Goal: Task Accomplishment & Management: Complete application form

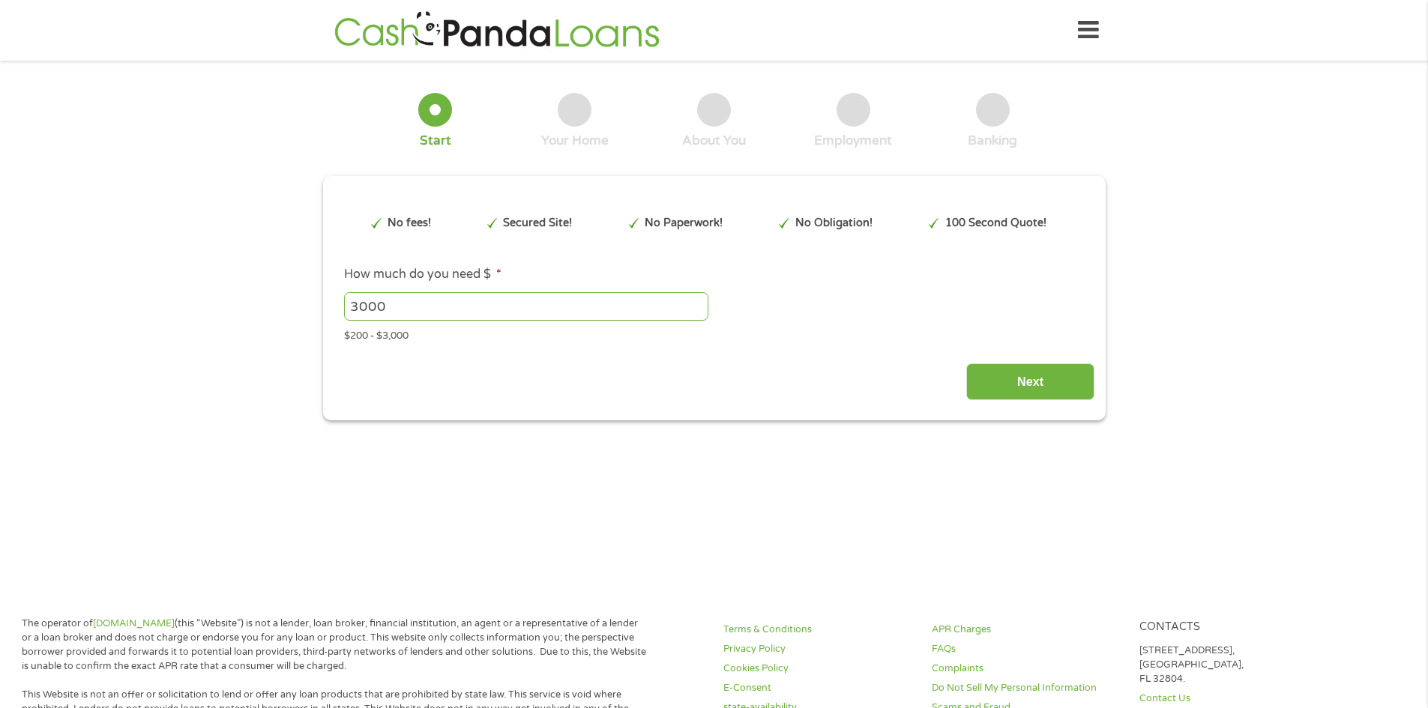
type input "EAIaIQobChMIw_CA-tLfjwMV30b_AR37pgB_EAAYAyAAEgKec_D_BwE"
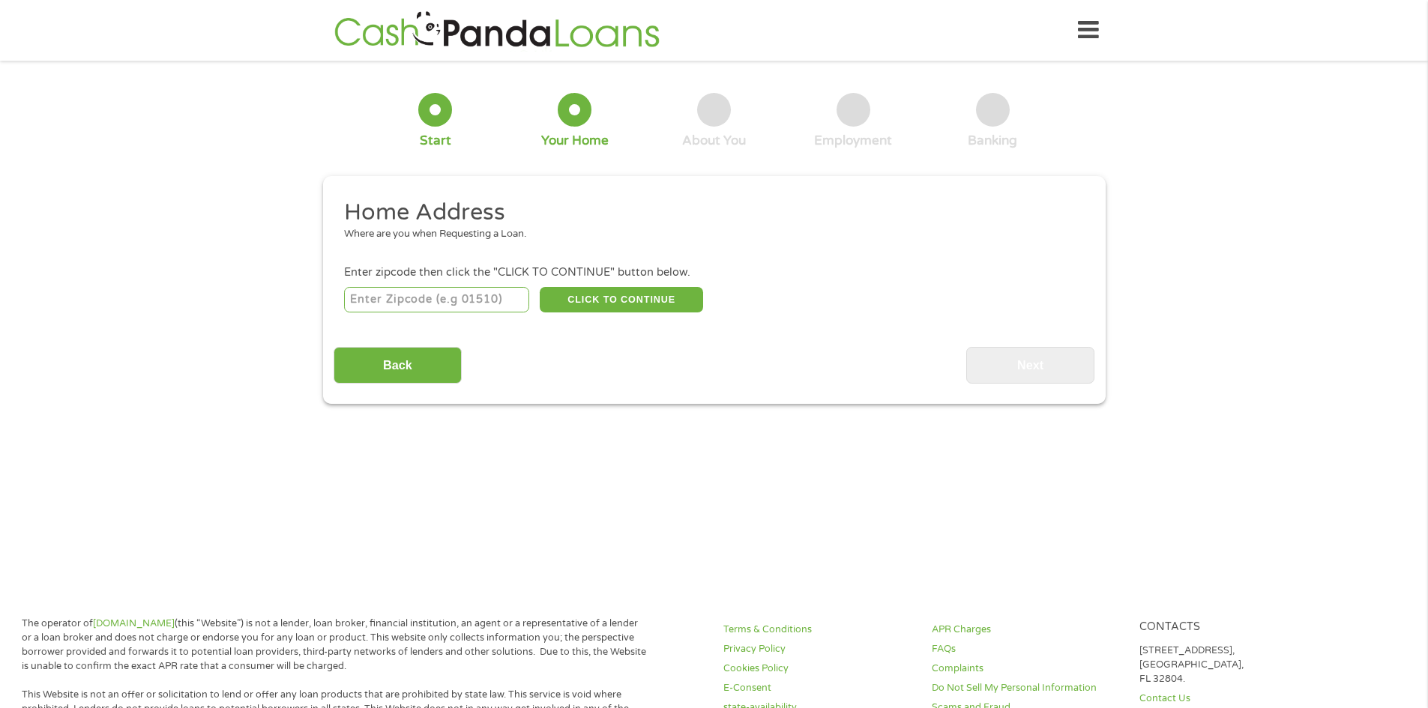
click at [386, 298] on input "number" at bounding box center [436, 299] width 185 height 25
type input "33064"
click at [630, 300] on button "CLICK TO CONTINUE" at bounding box center [621, 299] width 163 height 25
type input "33064"
type input "[GEOGRAPHIC_DATA]"
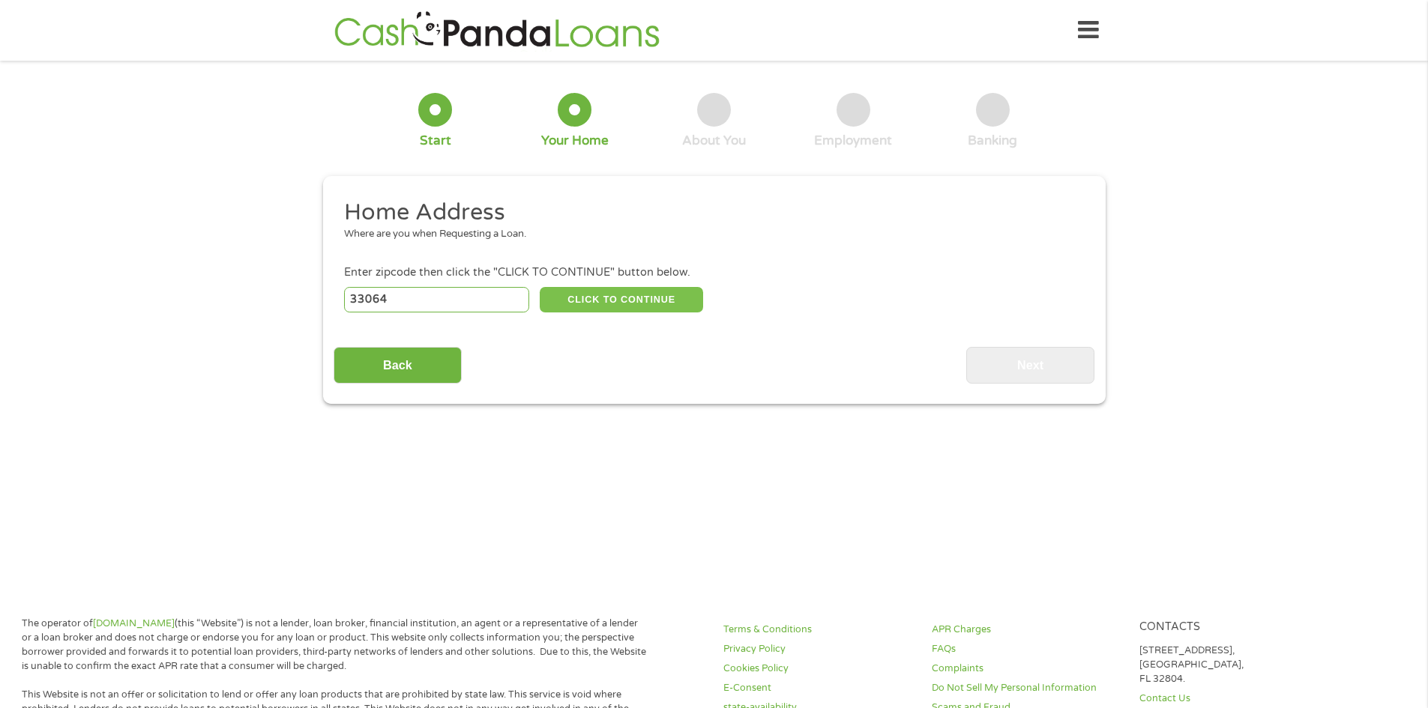
select select "[US_STATE]"
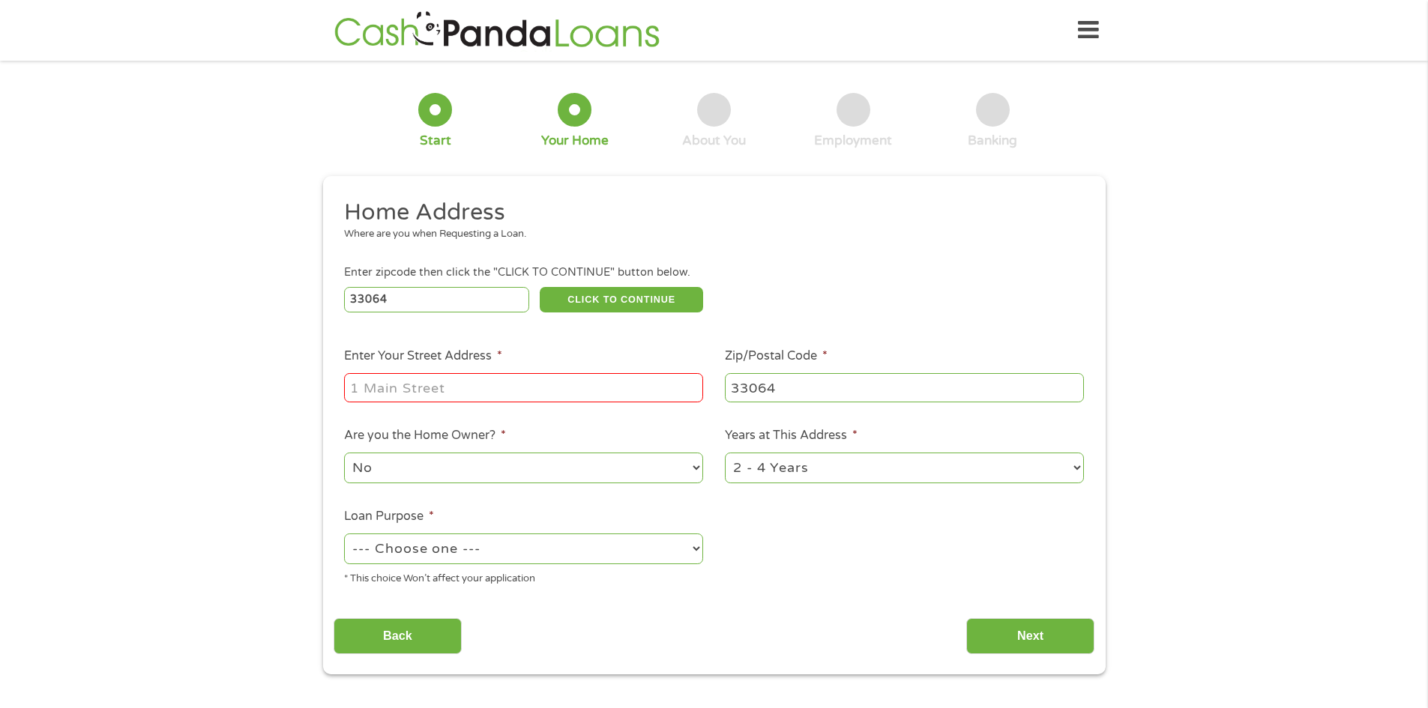
click at [419, 387] on input "Enter Your Street Address *" at bounding box center [523, 387] width 359 height 28
type input "[STREET_ADDRESS]"
click at [1075, 471] on select "1 Year or less 1 - 2 Years 2 - 4 Years Over 4 Years" at bounding box center [904, 468] width 359 height 31
select select "60months"
click at [725, 454] on select "1 Year or less 1 - 2 Years 2 - 4 Years Over 4 Years" at bounding box center [904, 468] width 359 height 31
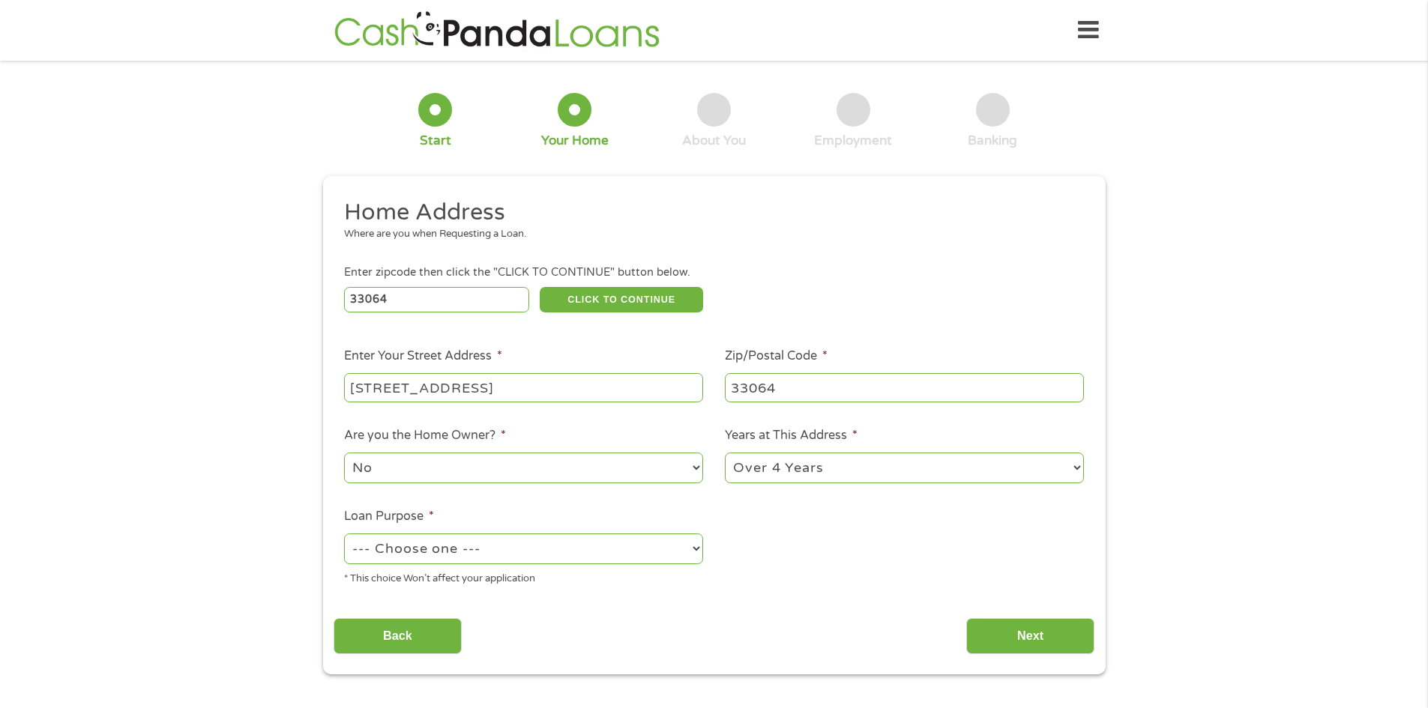
click at [696, 547] on select "--- Choose one --- Pay Bills Debt Consolidation Home Improvement Major Purchase…" at bounding box center [523, 549] width 359 height 31
select select "other"
click at [344, 535] on select "--- Choose one --- Pay Bills Debt Consolidation Home Improvement Major Purchase…" at bounding box center [523, 549] width 359 height 31
click at [1007, 629] on input "Next" at bounding box center [1030, 636] width 128 height 37
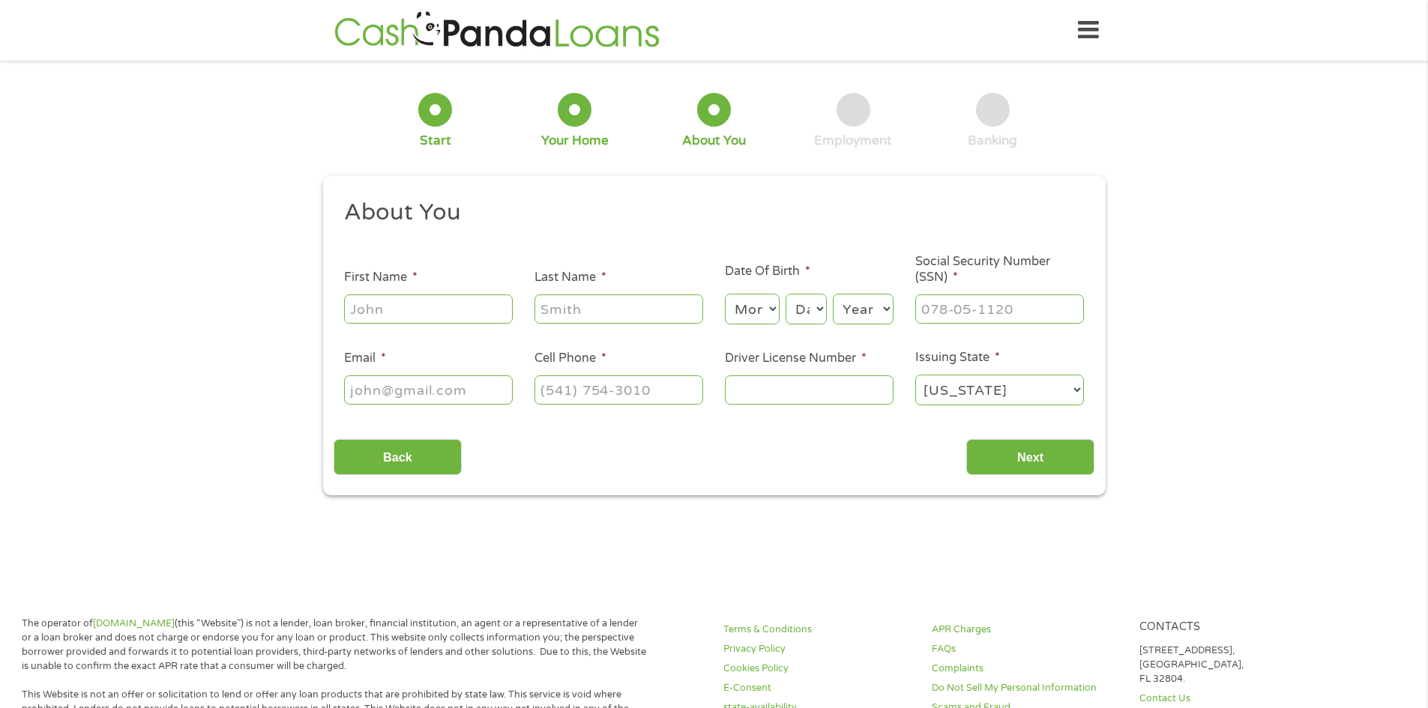
scroll to position [6, 6]
click at [396, 308] on input "First Name *" at bounding box center [428, 308] width 169 height 28
type input "[PERSON_NAME]"
click at [549, 304] on input "Last Name *" at bounding box center [618, 308] width 169 height 28
type input "[PERSON_NAME]"
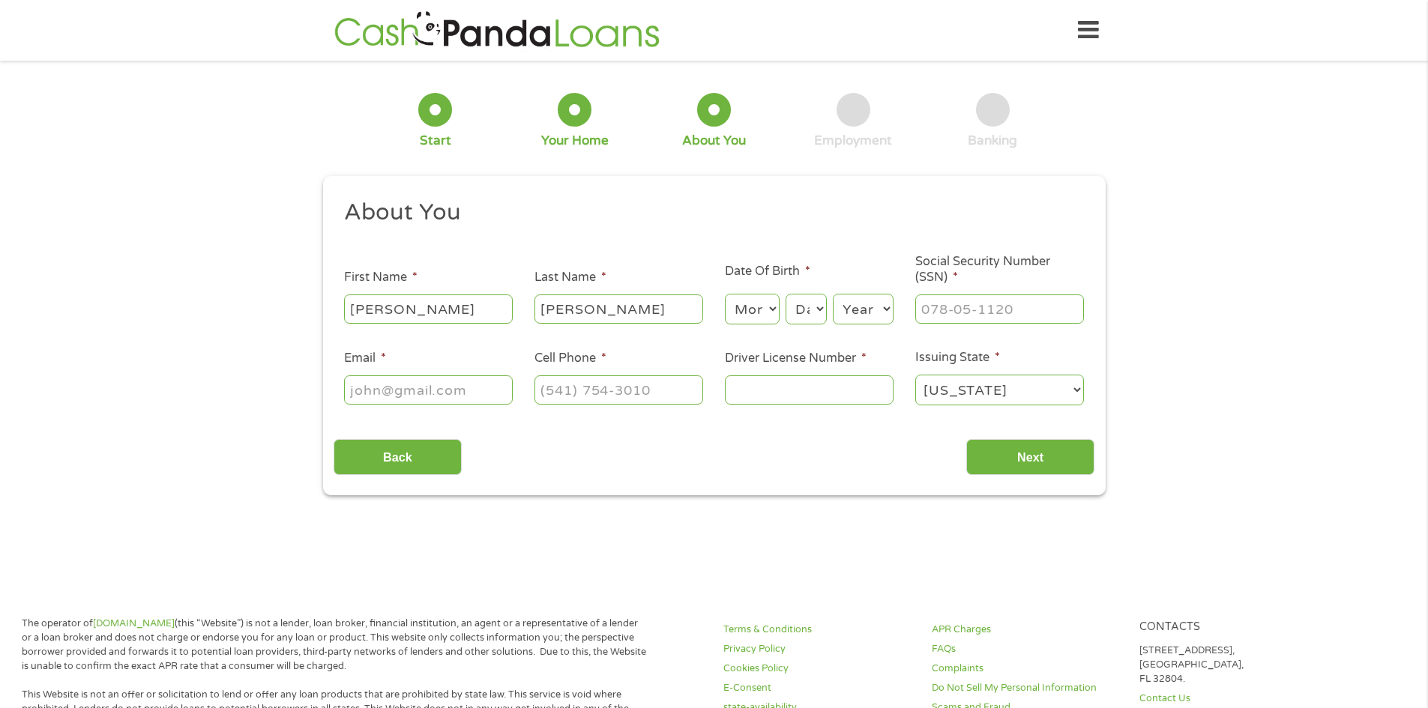
click at [772, 308] on select "Month 1 2 3 4 5 6 7 8 9 10 11 12" at bounding box center [752, 309] width 55 height 31
select select "2"
click at [725, 294] on select "Month 1 2 3 4 5 6 7 8 9 10 11 12" at bounding box center [752, 309] width 55 height 31
click at [821, 307] on select "Day 1 2 3 4 5 6 7 8 9 10 11 12 13 14 15 16 17 18 19 20 21 22 23 24 25 26 27 28 …" at bounding box center [805, 309] width 40 height 31
select select "16"
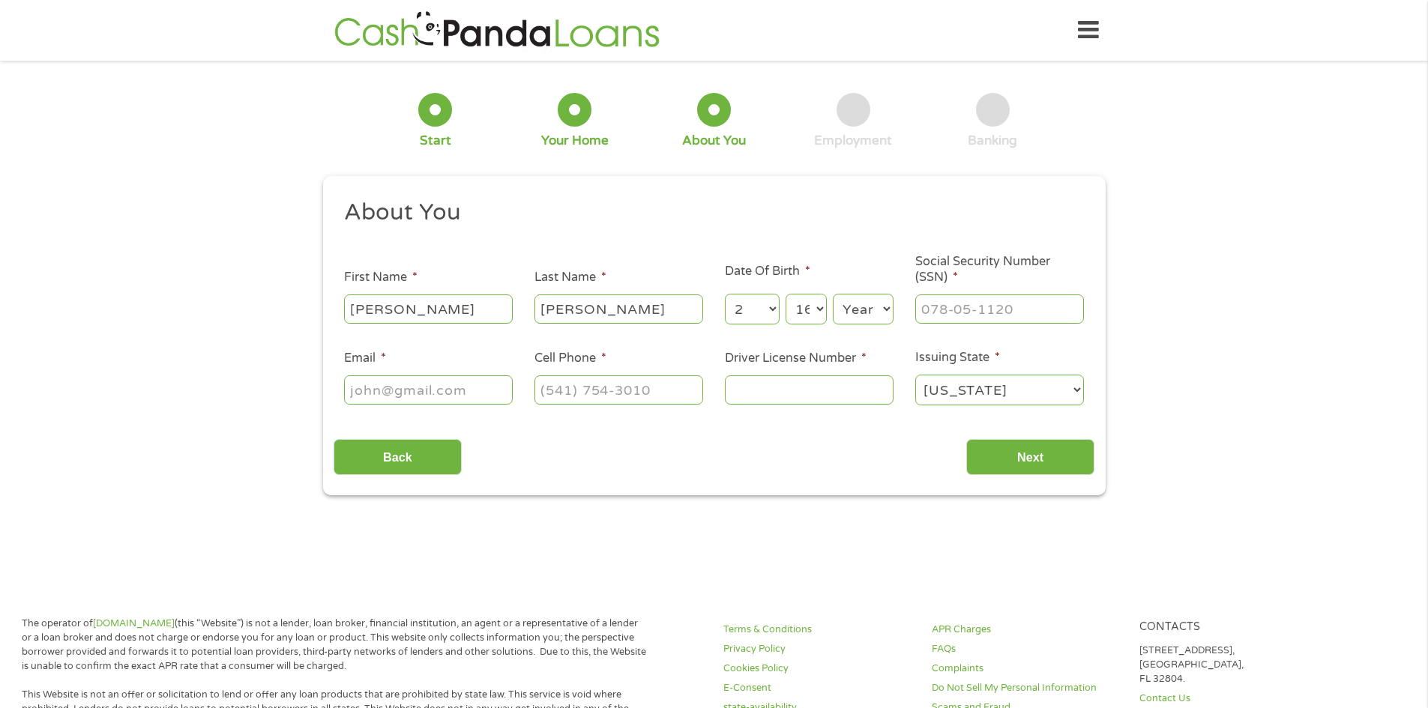
click at [785, 294] on select "Day 1 2 3 4 5 6 7 8 9 10 11 12 13 14 15 16 17 18 19 20 21 22 23 24 25 26 27 28 …" at bounding box center [805, 309] width 40 height 31
click at [889, 310] on select "Year [DATE] 2006 2005 2004 2003 2002 2001 2000 1999 1998 1997 1996 1995 1994 19…" at bounding box center [863, 309] width 61 height 31
select select "1955"
click at [833, 294] on select "Year [DATE] 2006 2005 2004 2003 2002 2001 2000 1999 1998 1997 1996 1995 1994 19…" at bounding box center [863, 309] width 61 height 31
click at [931, 305] on input "___-__-____" at bounding box center [999, 308] width 169 height 28
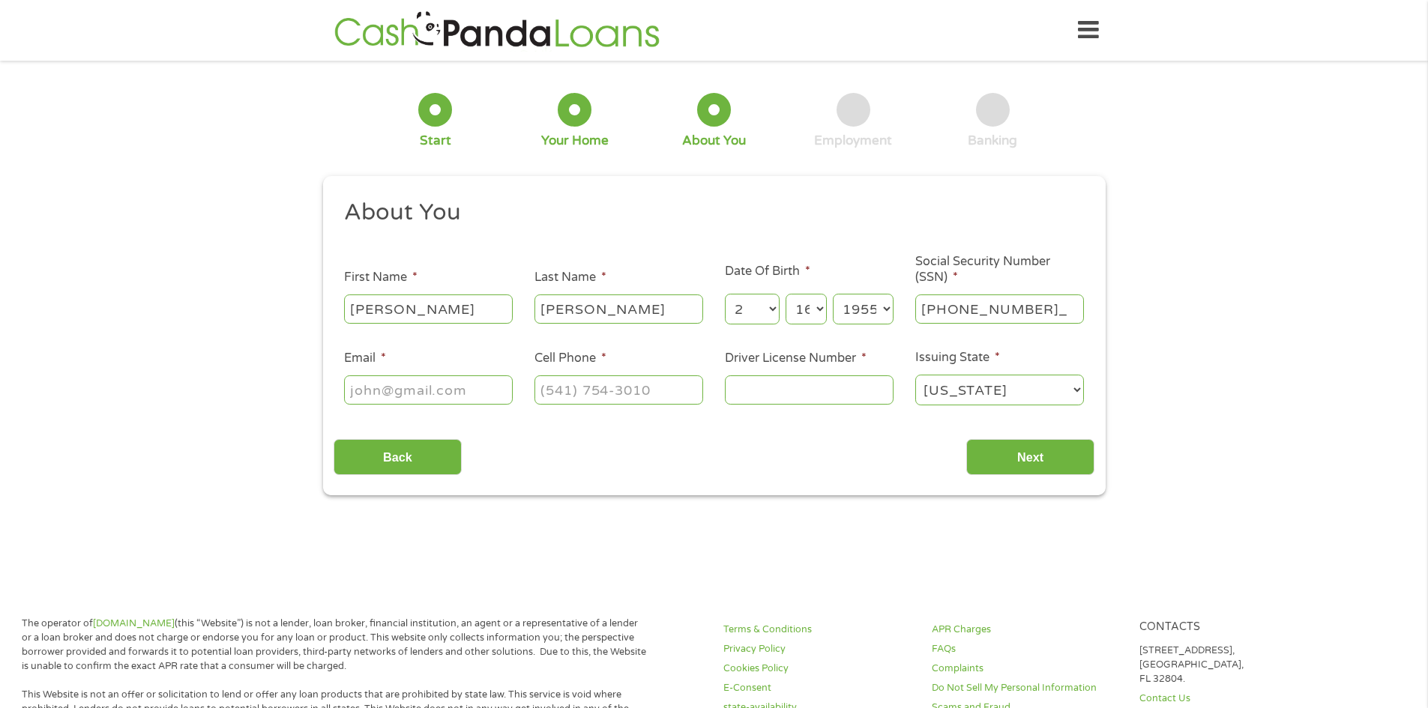
type input "248-02-7387"
click at [360, 387] on input "Email *" at bounding box center [428, 389] width 169 height 28
type input "[EMAIL_ADDRESS][DOMAIN_NAME]"
click at [543, 392] on input "(___) ___-____" at bounding box center [618, 389] width 169 height 28
type input "[PHONE_NUMBER]"
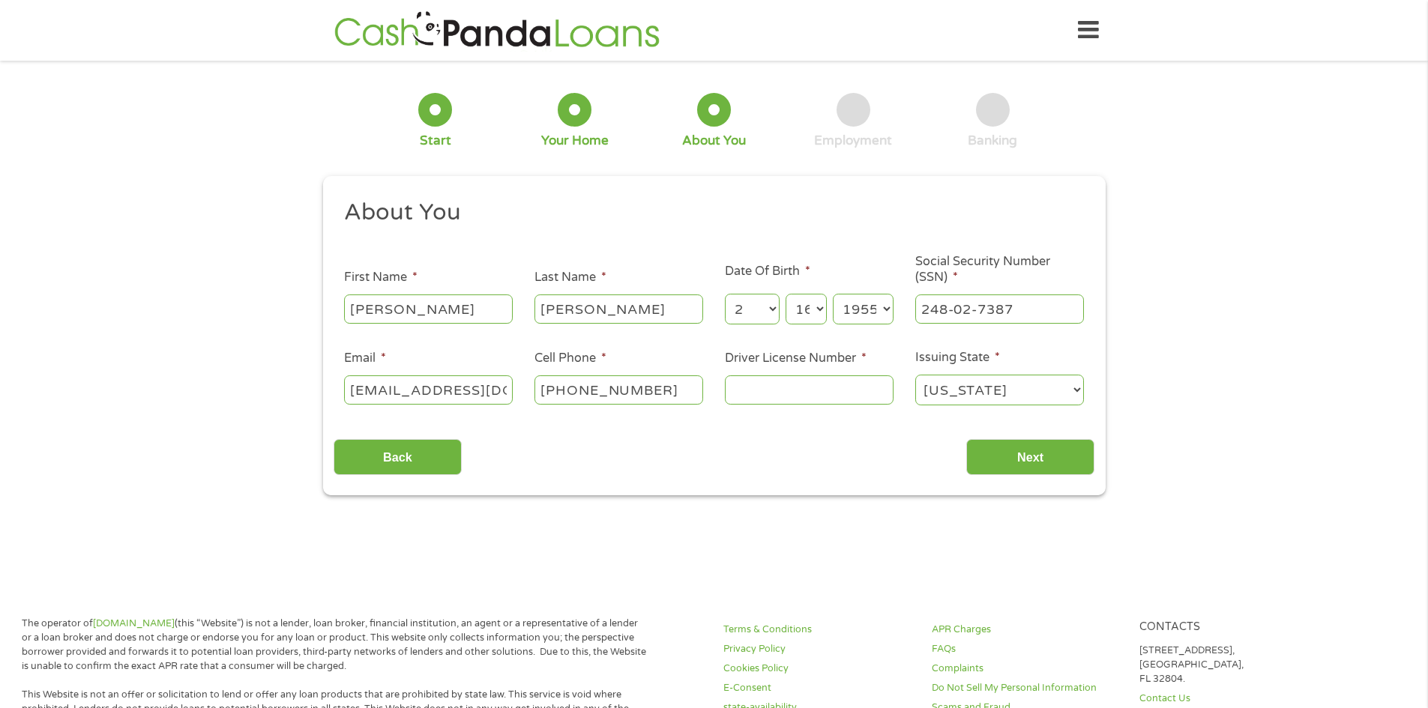
click at [746, 387] on input "Driver License Number *" at bounding box center [809, 389] width 169 height 28
type input "S365044555560"
click at [1077, 390] on select "[US_STATE] [US_STATE] [US_STATE] [US_STATE] [US_STATE] [US_STATE] [US_STATE] [U…" at bounding box center [999, 390] width 169 height 31
click at [915, 375] on select "[US_STATE] [US_STATE] [US_STATE] [US_STATE] [US_STATE] [US_STATE] [US_STATE] [U…" at bounding box center [999, 390] width 169 height 31
click at [1024, 455] on input "Next" at bounding box center [1030, 457] width 128 height 37
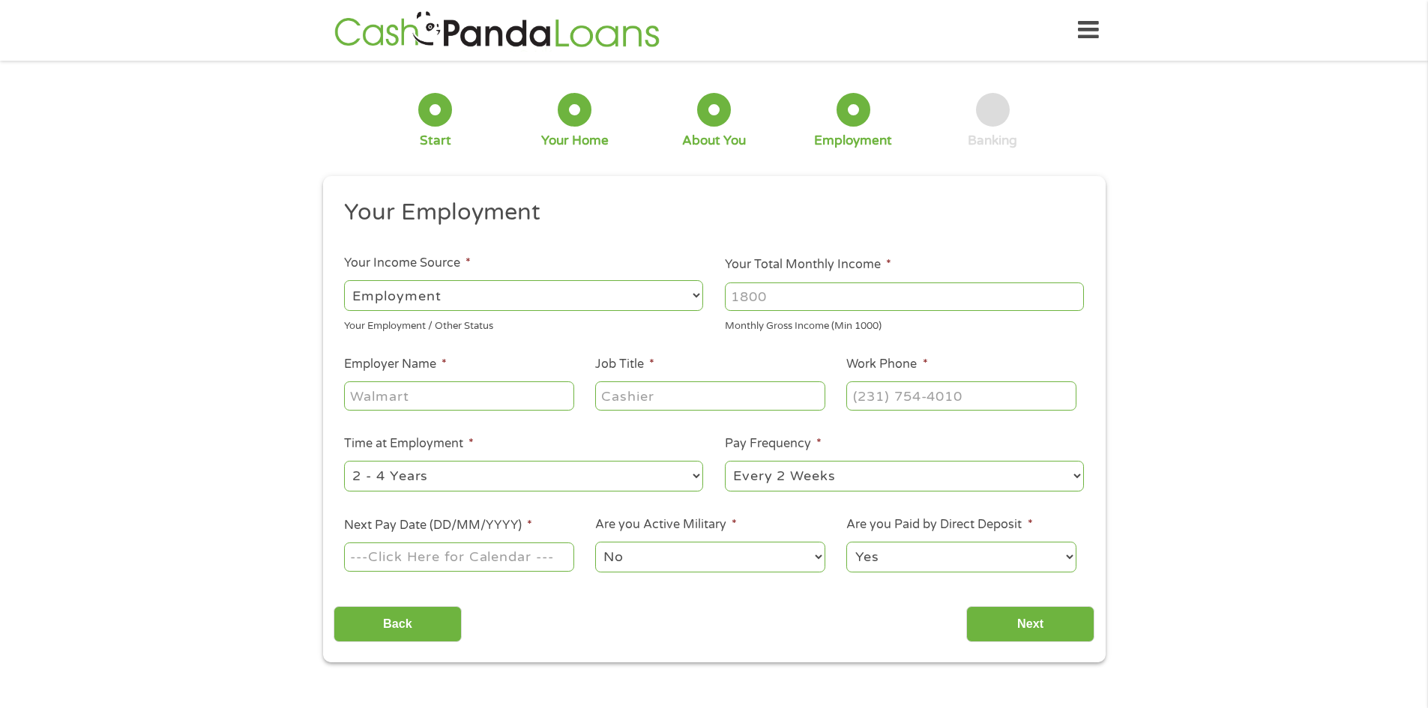
click at [695, 294] on select "--- Choose one --- Employment [DEMOGRAPHIC_DATA] Benefits" at bounding box center [523, 295] width 359 height 31
select select "benefits"
click at [344, 280] on select "--- Choose one --- Employment [DEMOGRAPHIC_DATA] Benefits" at bounding box center [523, 295] width 359 height 31
type input "Other"
type input "[PHONE_NUMBER]"
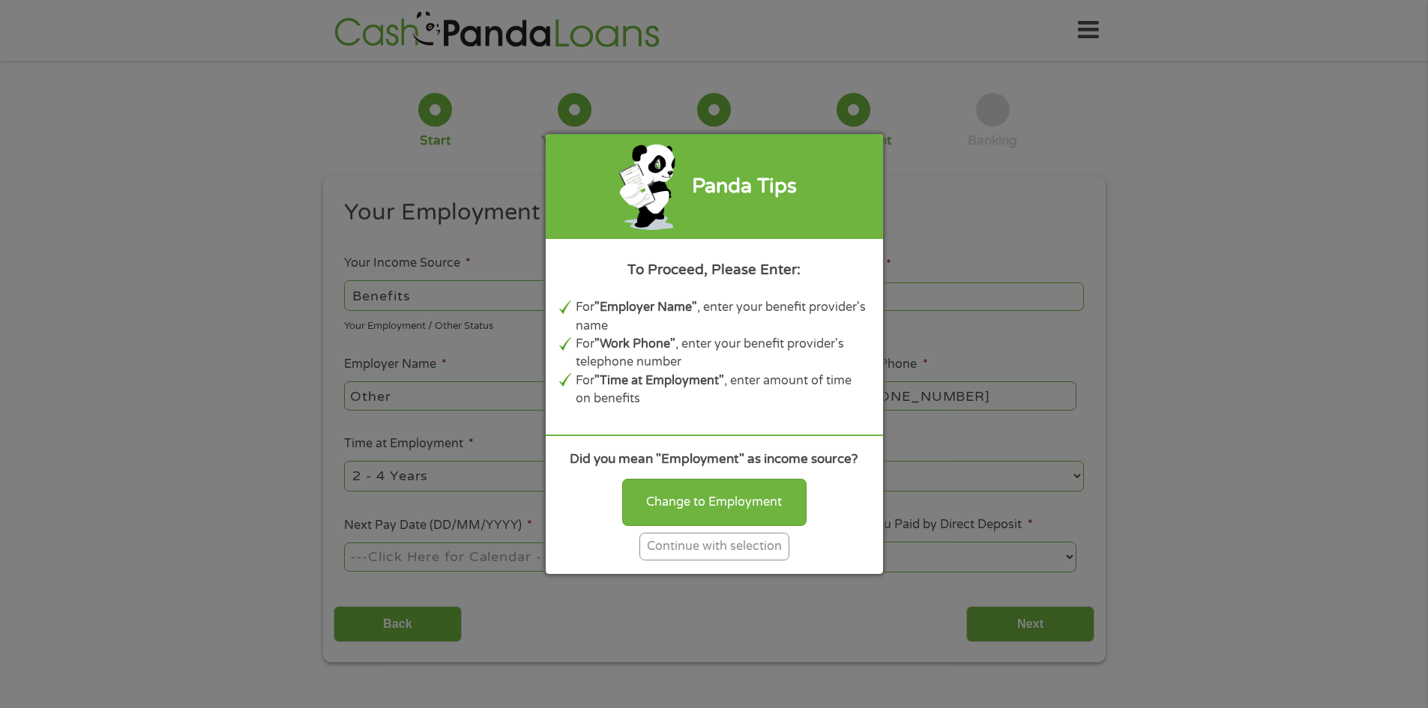
click at [729, 547] on div "Continue with selection" at bounding box center [714, 547] width 150 height 28
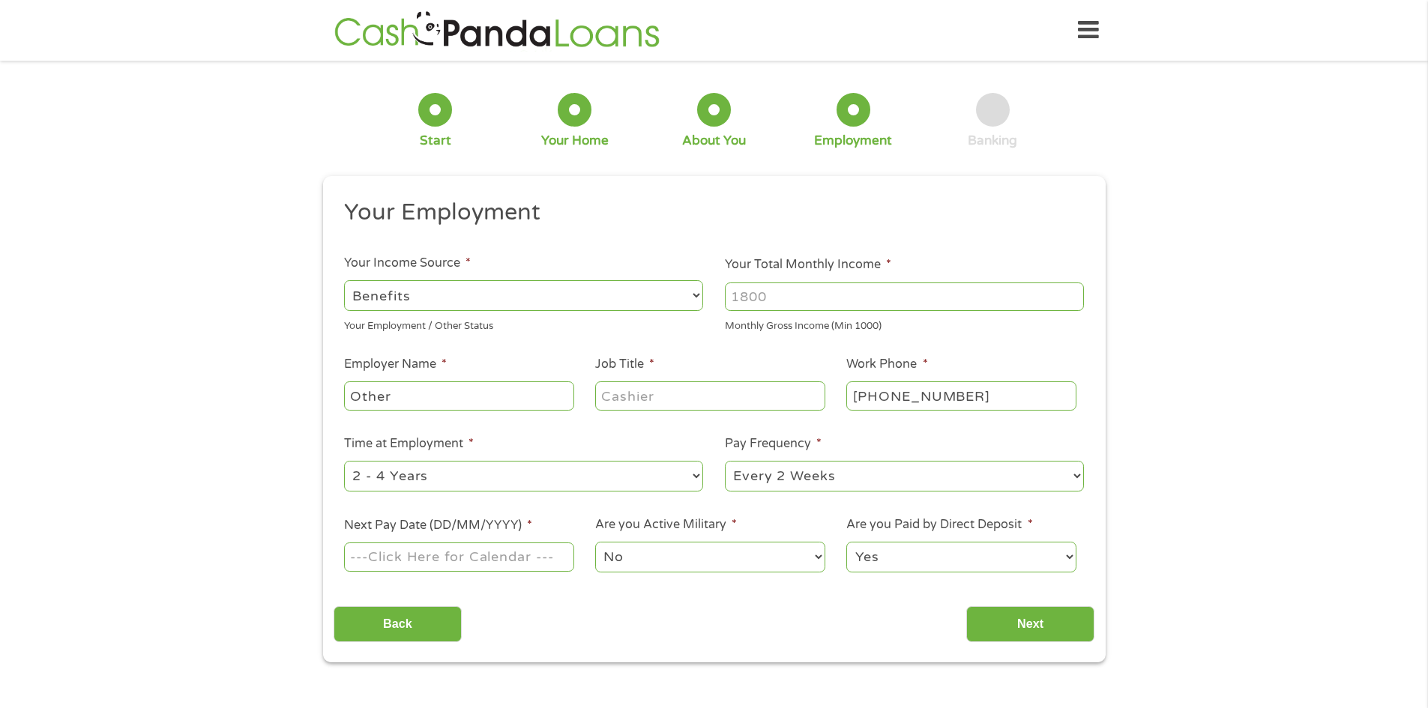
click at [883, 299] on input "Your Total Monthly Income *" at bounding box center [904, 297] width 359 height 28
type input "4000"
click at [670, 398] on input "Job Title *" at bounding box center [709, 395] width 229 height 28
type input "tax Preparer"
drag, startPoint x: 974, startPoint y: 401, endPoint x: 982, endPoint y: 396, distance: 8.7
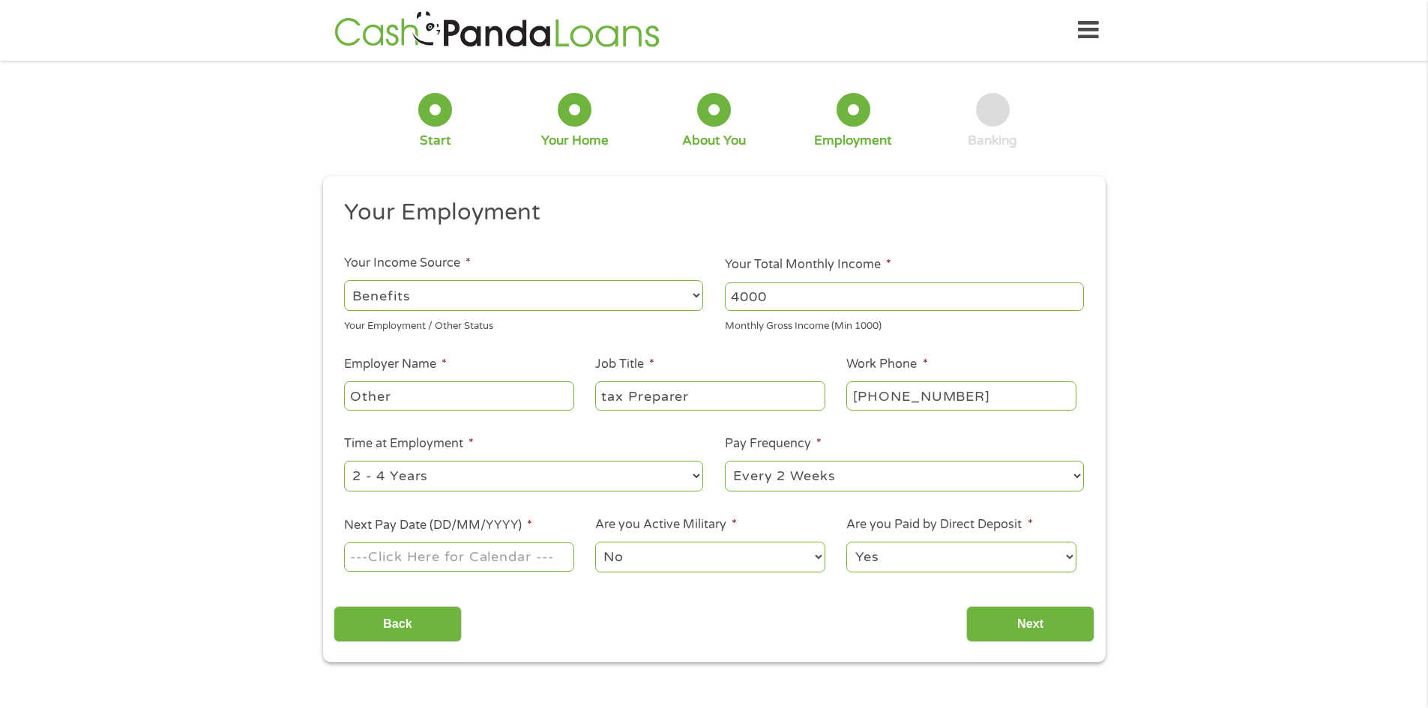
click at [976, 399] on input "[PHONE_NUMBER]" at bounding box center [960, 395] width 229 height 28
type input "[PHONE_NUMBER]"
click at [694, 476] on select "--- Choose one --- 1 Year or less 1 - 2 Years 2 - 4 Years Over 4 Years" at bounding box center [523, 476] width 359 height 31
select select "24months"
click at [344, 461] on select "--- Choose one --- 1 Year or less 1 - 2 Years 2 - 4 Years Over 4 Years" at bounding box center [523, 476] width 359 height 31
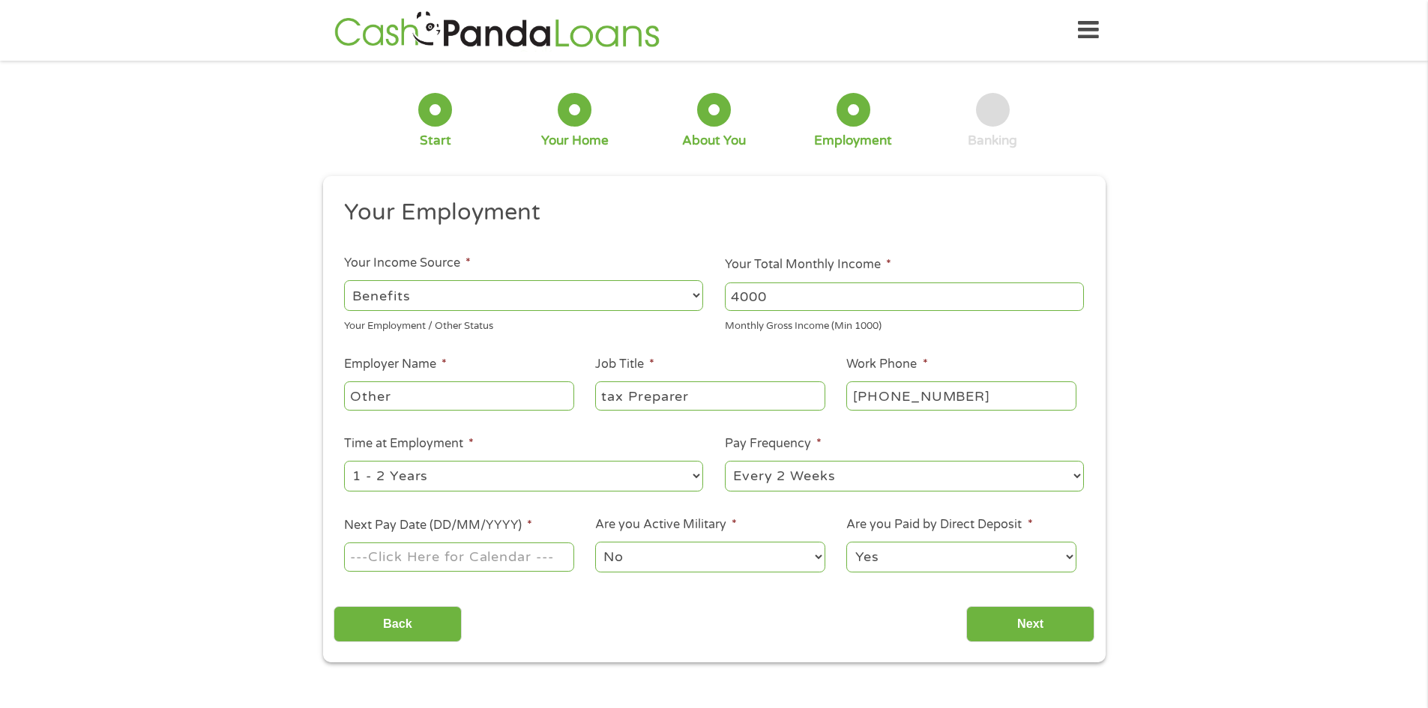
click at [455, 395] on input "Other" at bounding box center [458, 395] width 229 height 28
type input "O"
type input "Southeast Accounting"
click at [414, 556] on input "Next Pay Date (DD/MM/YYYY) *" at bounding box center [458, 557] width 229 height 28
type input "[DATE]"
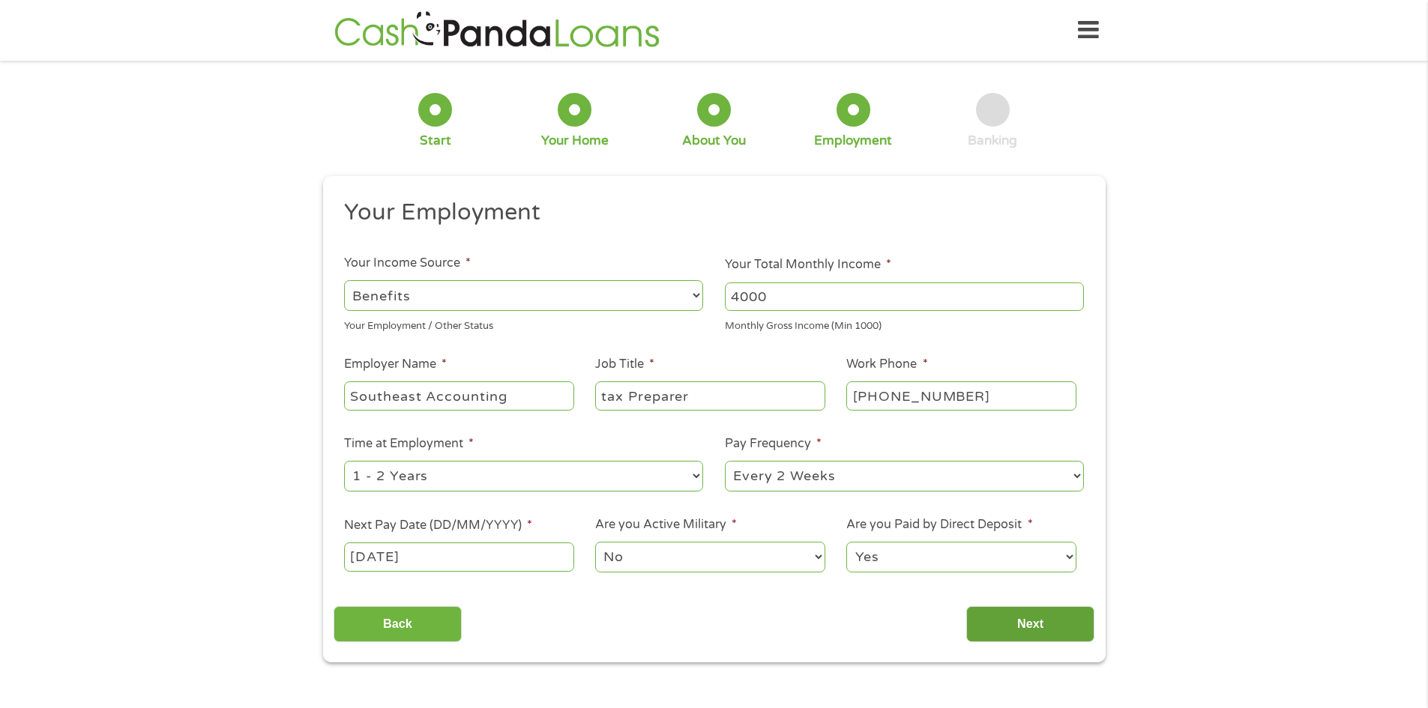
click at [1047, 615] on input "Next" at bounding box center [1030, 624] width 128 height 37
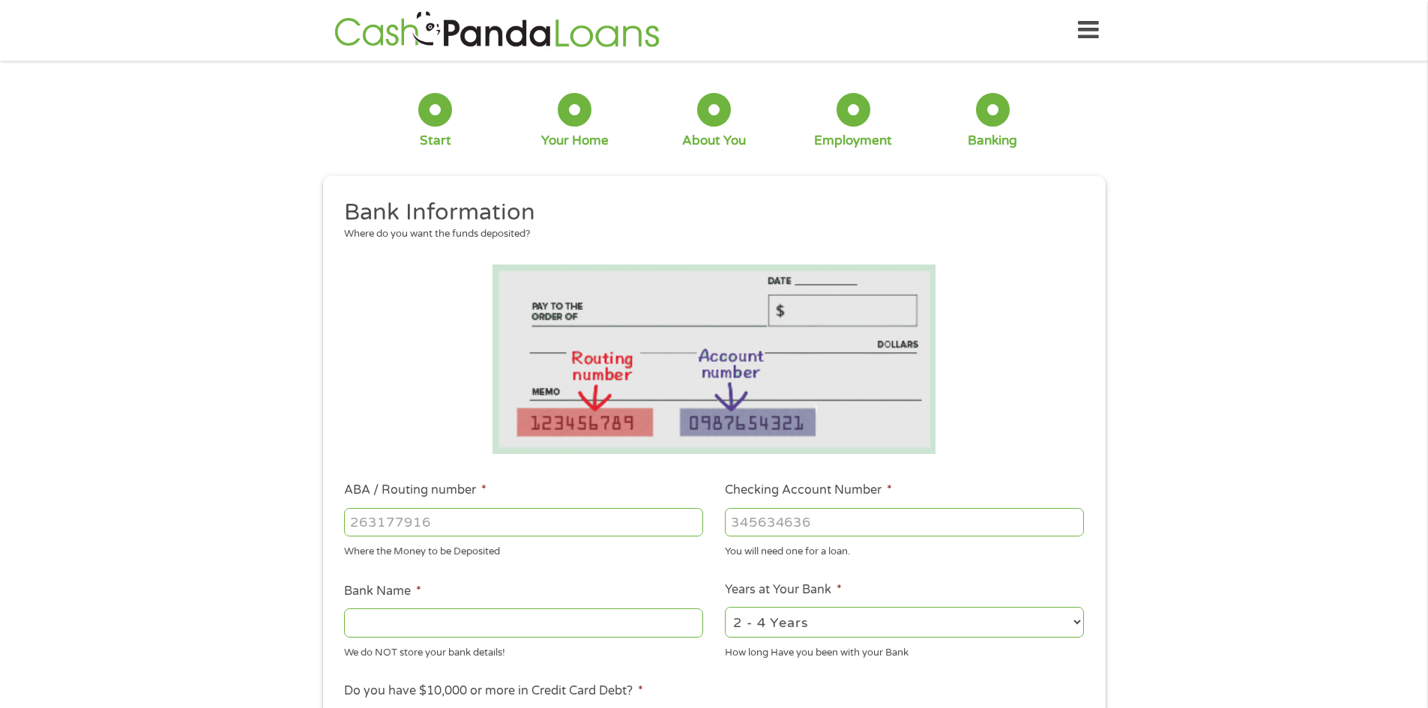
click at [373, 526] on input "ABA / Routing number *" at bounding box center [523, 522] width 359 height 28
type input "063100277"
type input "BANK OF AMERICA NA"
type input "063100277"
click at [741, 523] on input "Checking Account Number *" at bounding box center [904, 522] width 359 height 28
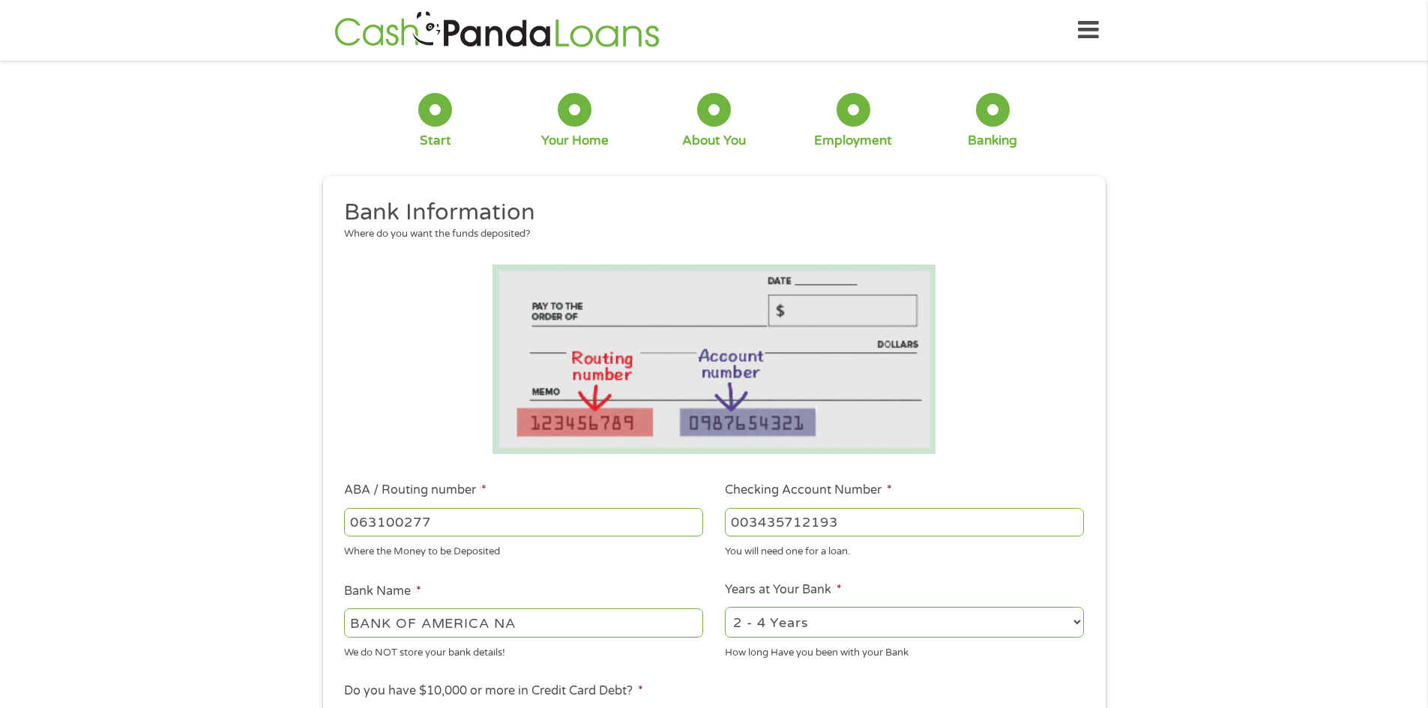
type input "003435712193"
click at [1076, 623] on select "2 - 4 Years 6 - 12 Months 1 - 2 Years Over 4 Years" at bounding box center [904, 622] width 359 height 31
select select "60months"
click at [725, 607] on select "2 - 4 Years 6 - 12 Months 1 - 2 Years Over 4 Years" at bounding box center [904, 622] width 359 height 31
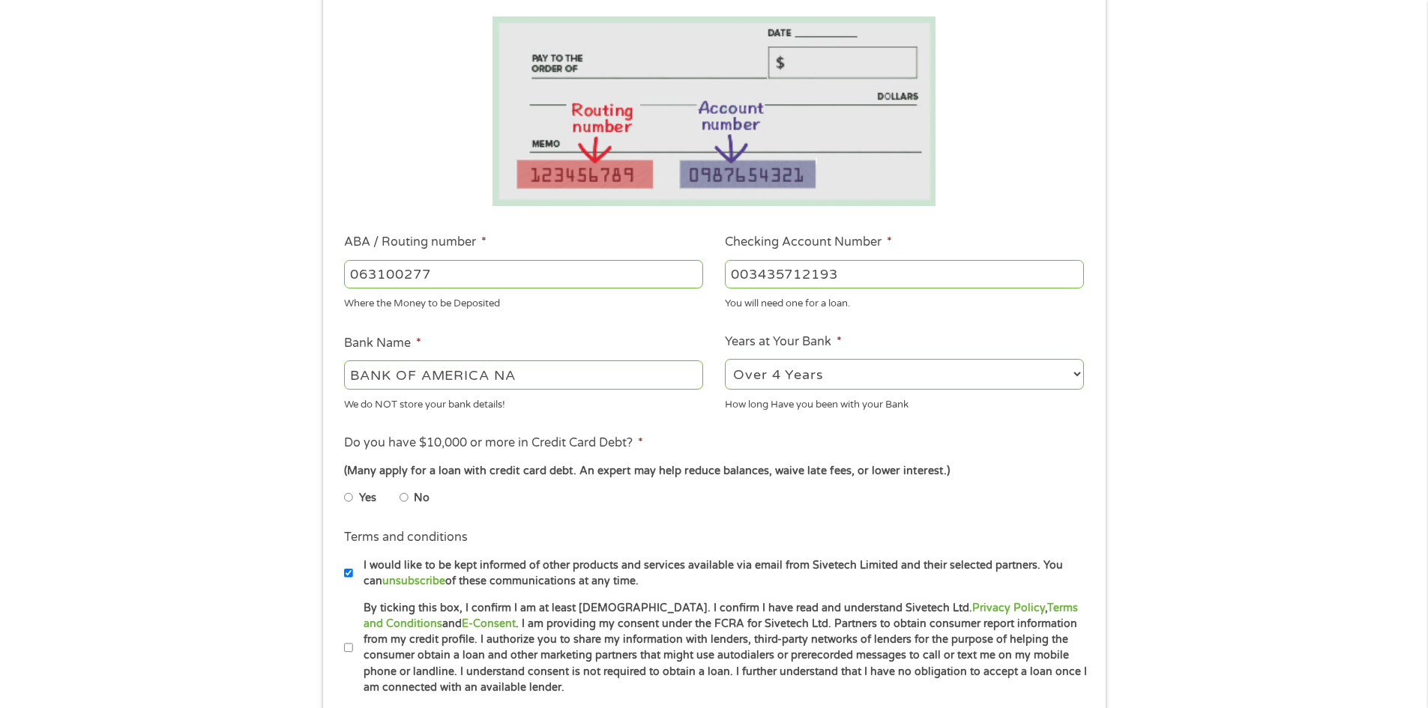
scroll to position [272, 0]
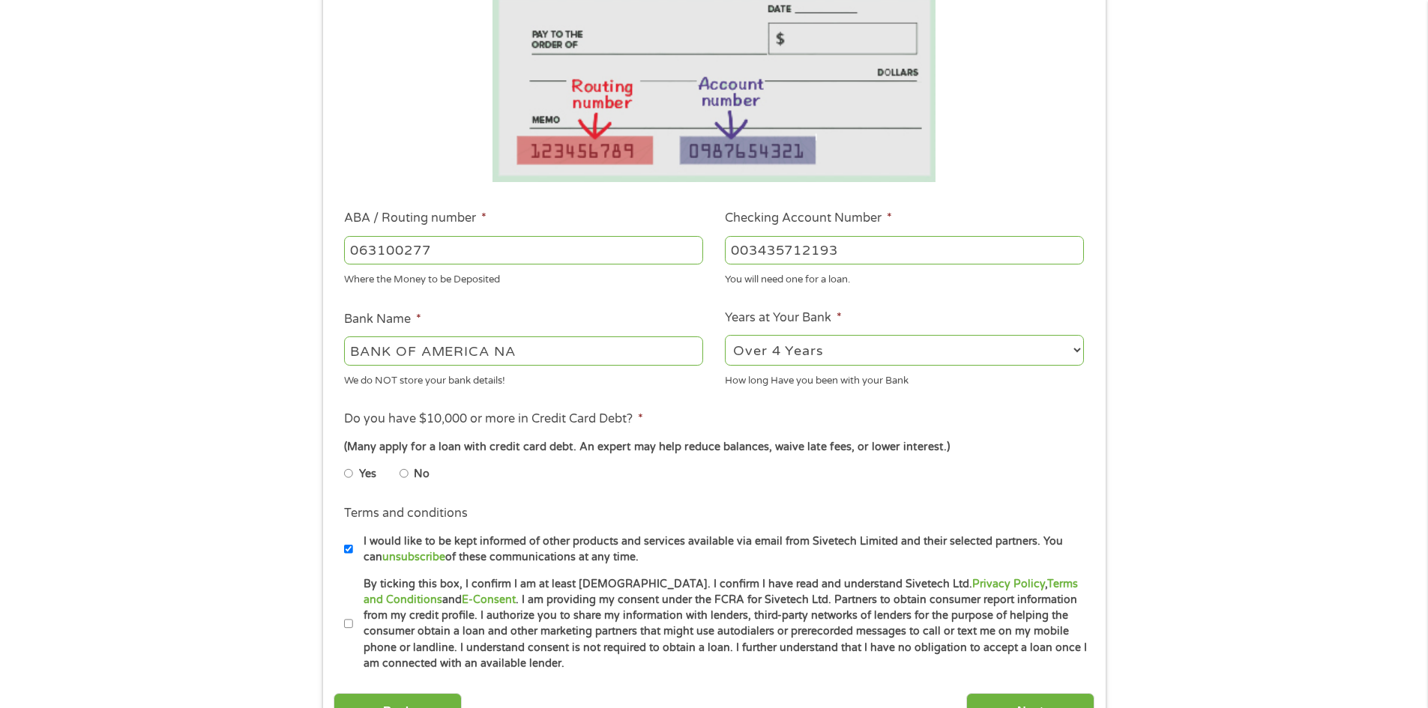
click at [405, 477] on input "No" at bounding box center [403, 474] width 9 height 24
radio input "true"
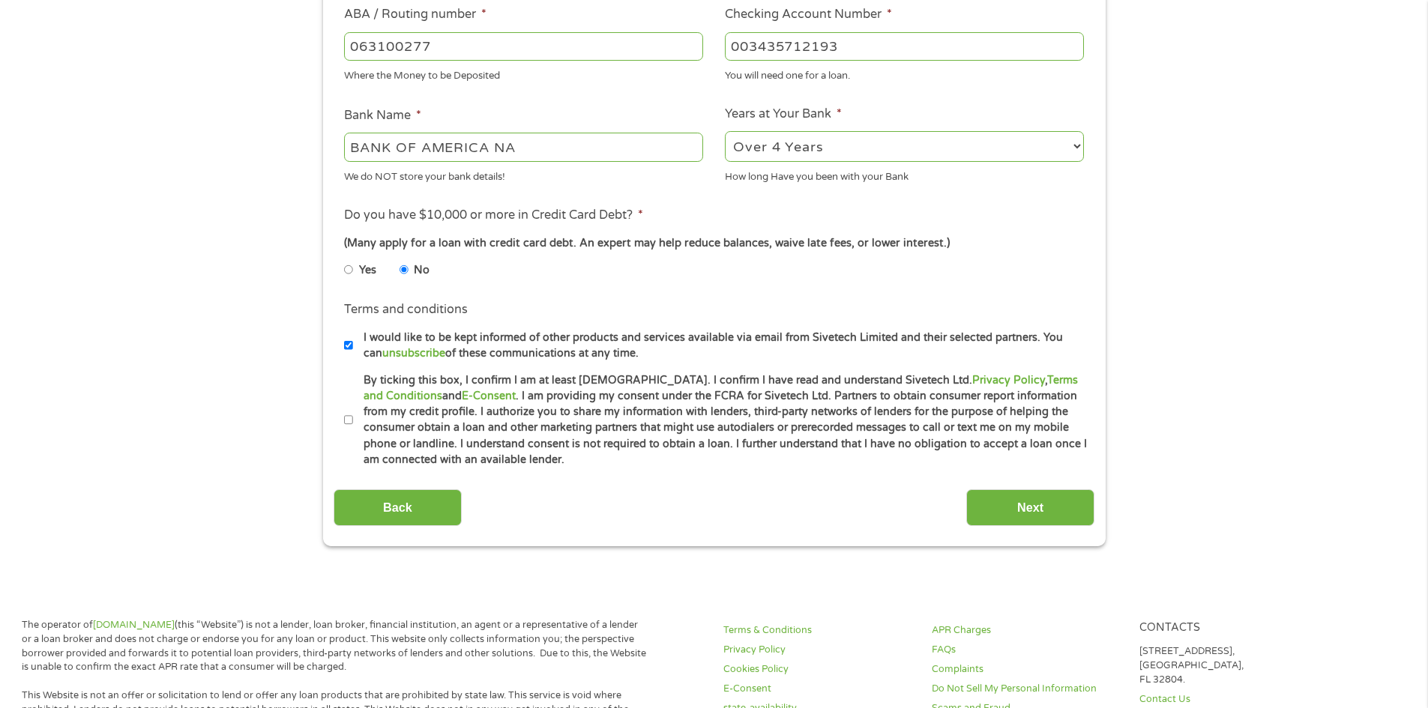
scroll to position [485, 0]
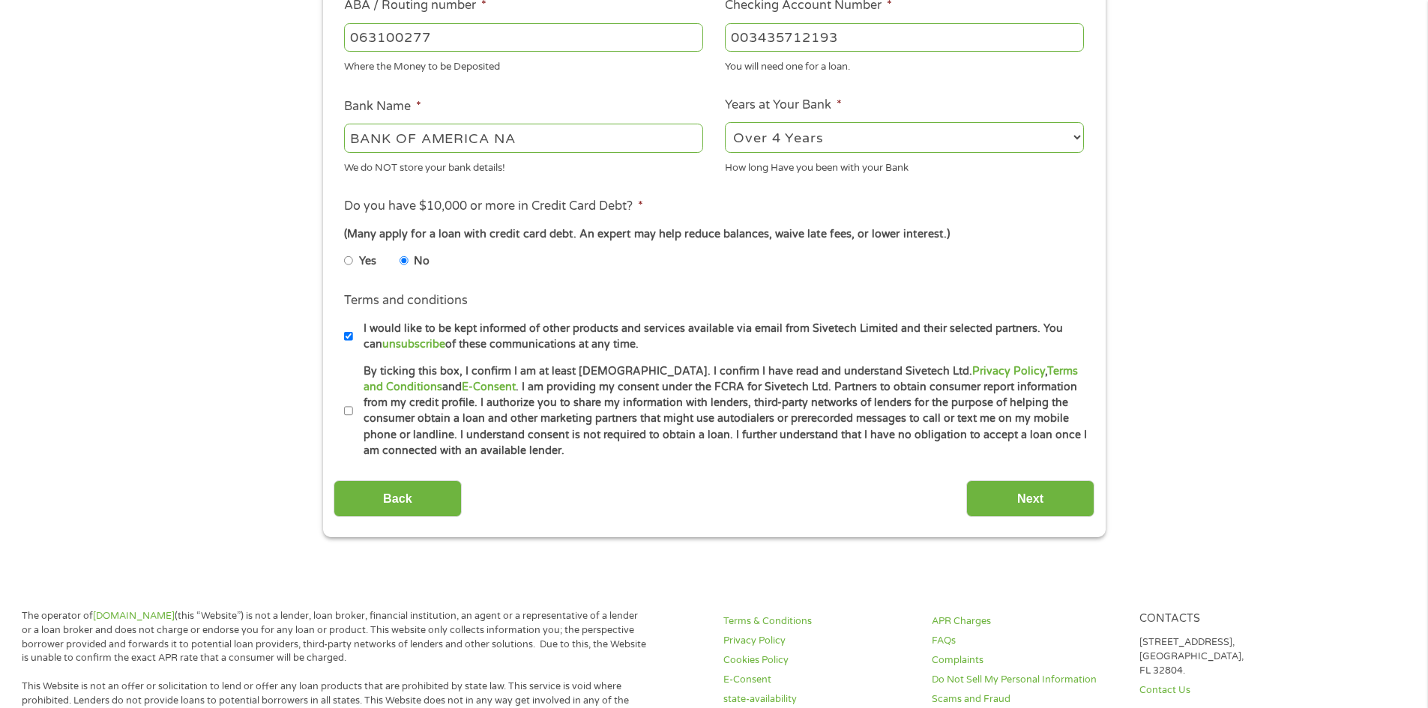
click at [351, 413] on input "By ticking this box, I confirm I am at least [DEMOGRAPHIC_DATA]. I confirm I ha…" at bounding box center [348, 411] width 9 height 24
checkbox input "true"
click at [1034, 494] on input "Next" at bounding box center [1030, 498] width 128 height 37
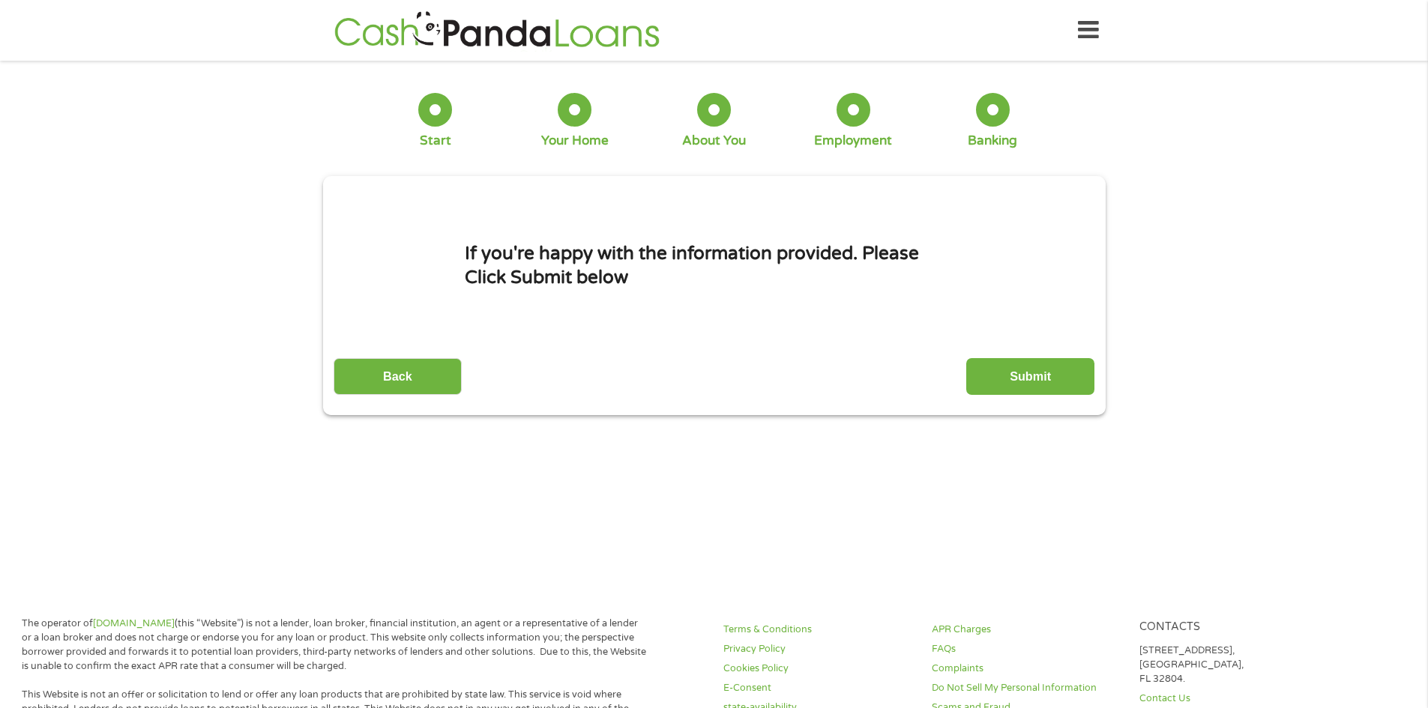
scroll to position [6, 6]
click at [1041, 372] on input "Submit" at bounding box center [1030, 376] width 128 height 37
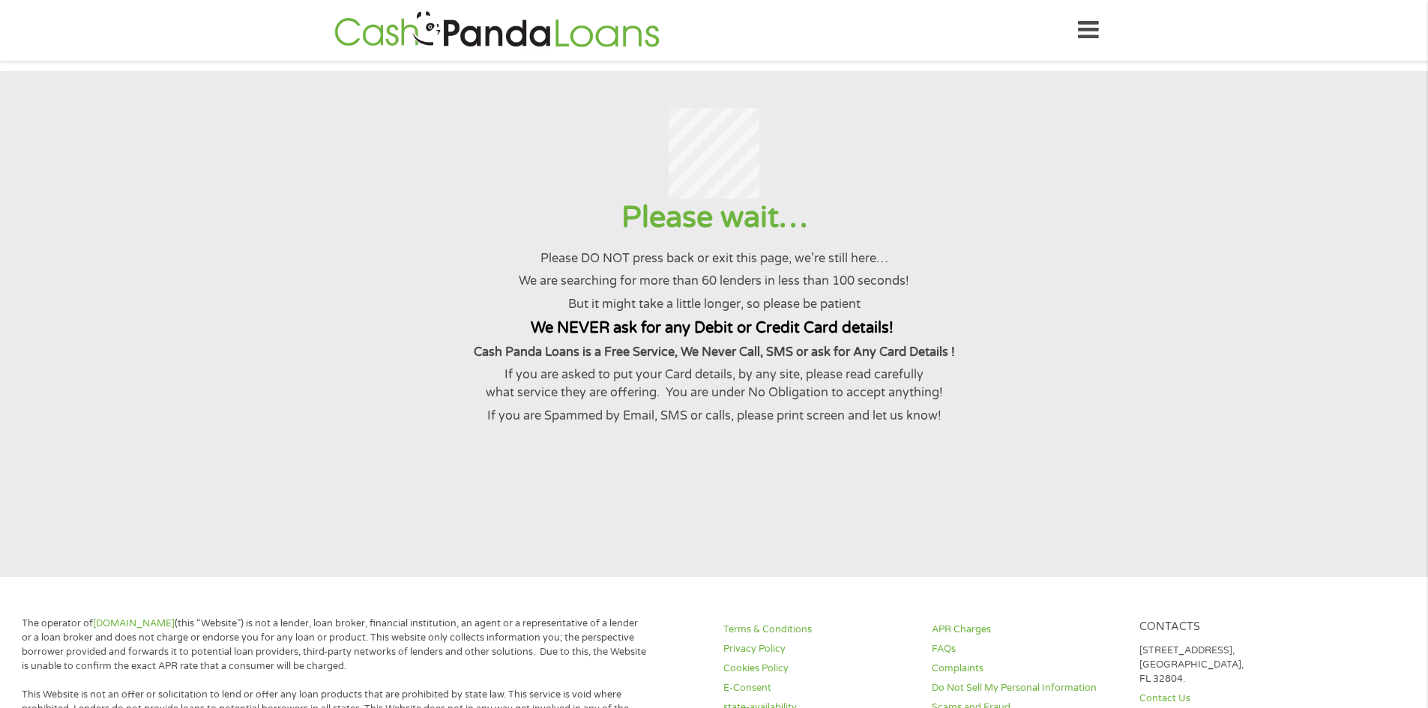
click at [1163, 118] on div at bounding box center [713, 153] width 1391 height 91
